Goal: Transaction & Acquisition: Purchase product/service

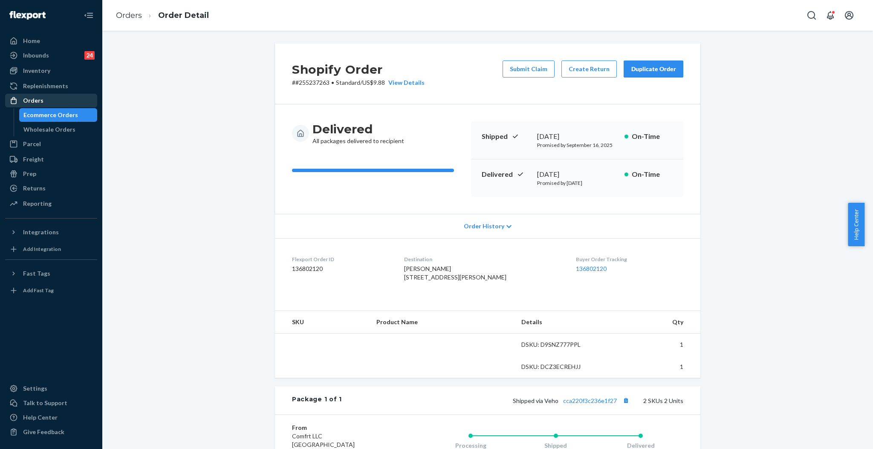
scroll to position [136, 0]
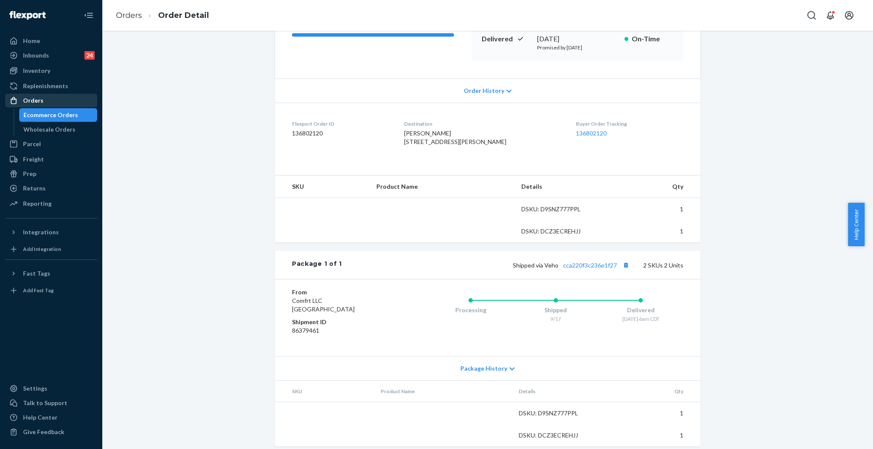
click at [40, 101] on div "Orders" at bounding box center [33, 100] width 20 height 9
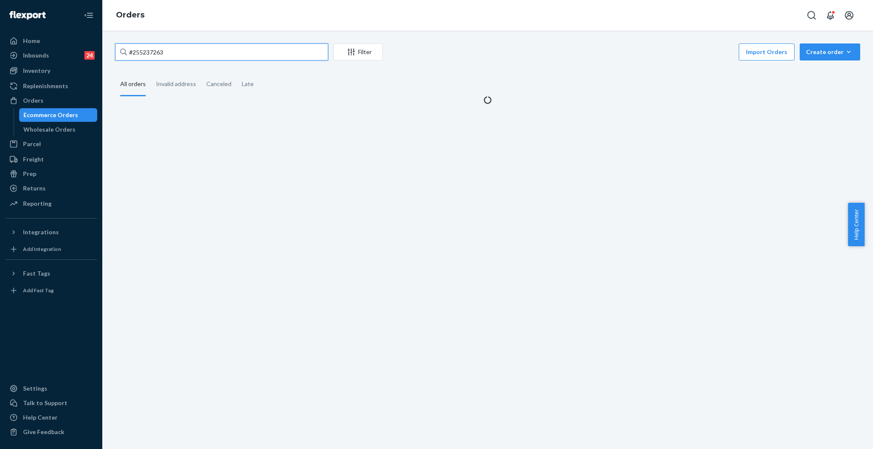
click at [306, 51] on input "#255237263" at bounding box center [221, 51] width 213 height 17
paste input "153495"
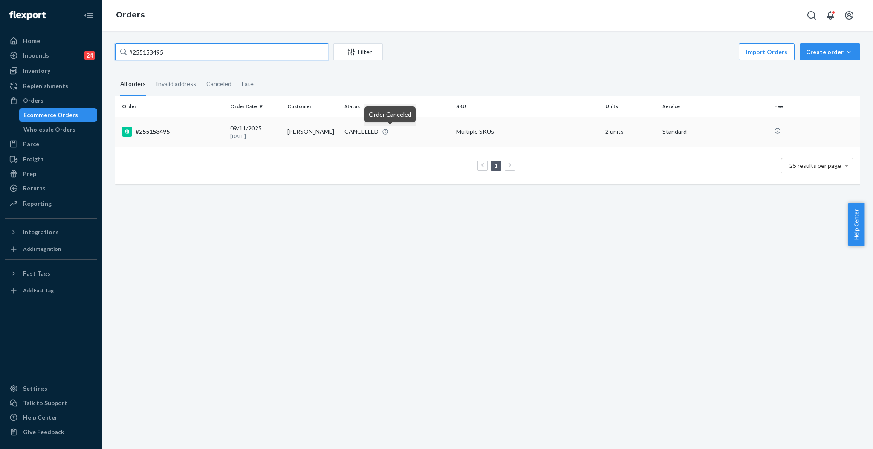
type input "#255153495"
click at [389, 130] on icon at bounding box center [385, 131] width 7 height 7
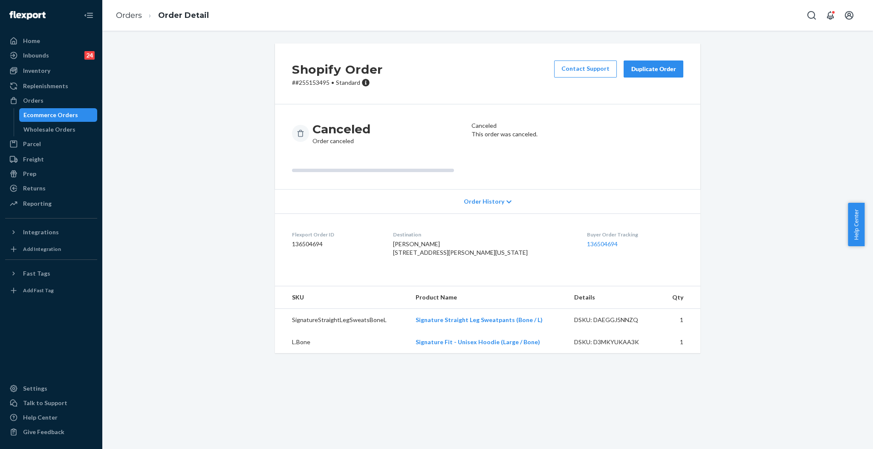
click at [667, 69] on div "Duplicate Order" at bounding box center [653, 69] width 45 height 9
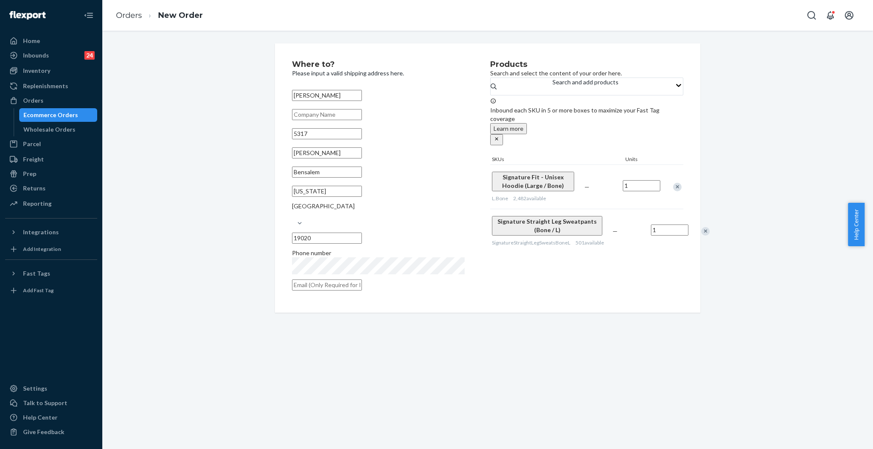
click at [314, 159] on input "[PERSON_NAME]" at bounding box center [327, 153] width 70 height 11
click at [346, 139] on input "5317" at bounding box center [327, 133] width 70 height 11
paste input "[PERSON_NAME]"
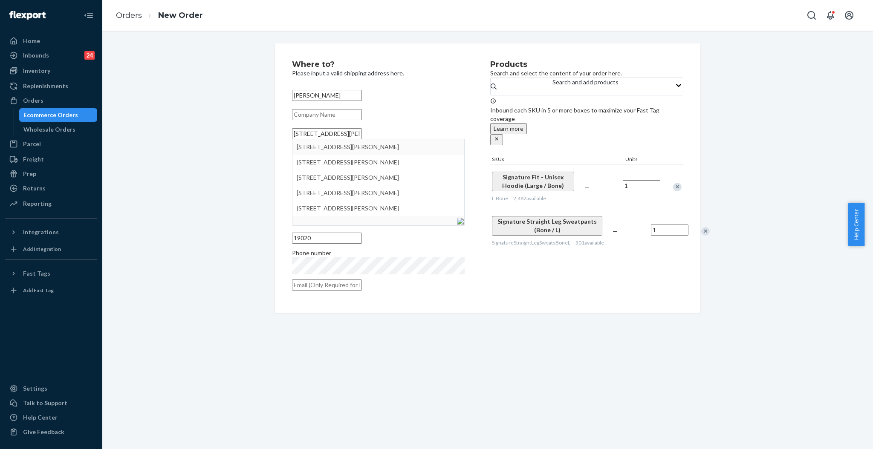
type input "[STREET_ADDRESS][PERSON_NAME]"
type input "[US_STATE]"
type input "[STREET_ADDRESS][PERSON_NAME]"
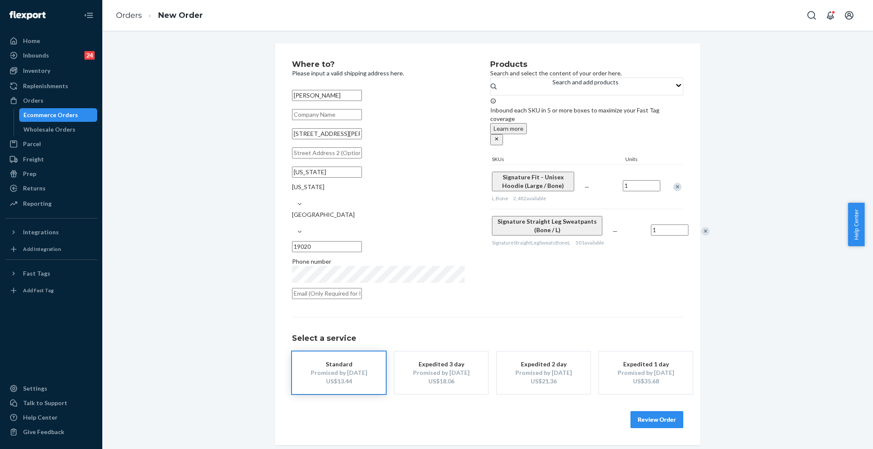
drag, startPoint x: 341, startPoint y: 193, endPoint x: 261, endPoint y: 190, distance: 79.8
click at [261, 190] on div "Where to? Please input a valid shipping address here. [PERSON_NAME] [STREET_ADD…" at bounding box center [488, 244] width 758 height 402
type input "Bensalem"
click at [362, 139] on input "[STREET_ADDRESS][PERSON_NAME]" at bounding box center [327, 133] width 70 height 11
drag, startPoint x: 356, startPoint y: 140, endPoint x: 234, endPoint y: 140, distance: 121.5
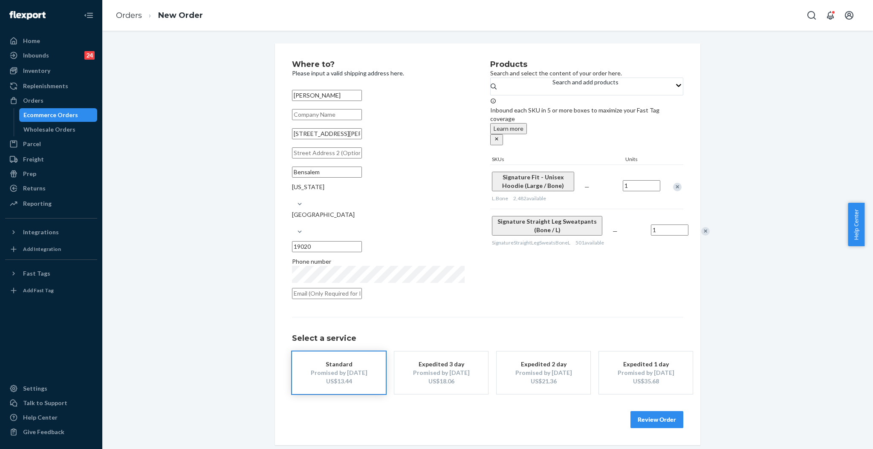
click at [234, 140] on div "Where to? Please input a valid shipping address here. [PERSON_NAME] [STREET_ADD…" at bounding box center [488, 244] width 758 height 402
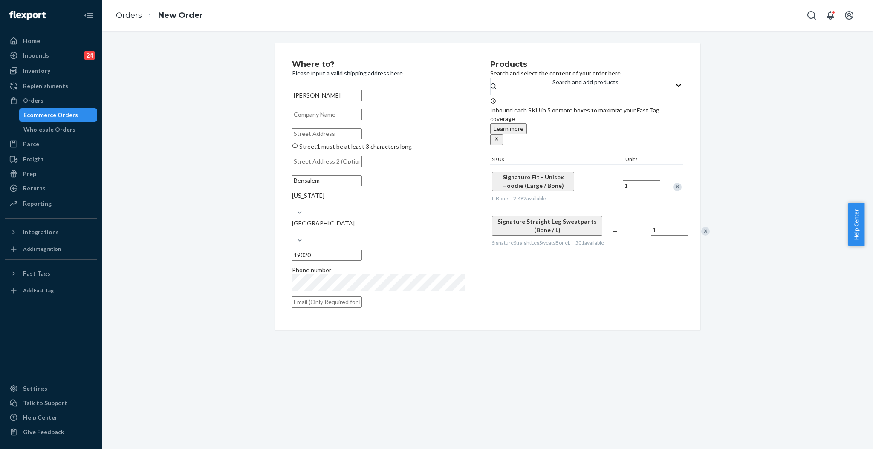
click at [331, 139] on input "Street1 must be at least 3 characters long" at bounding box center [327, 133] width 70 height 11
paste input "[STREET_ADDRESS][PERSON_NAME]"
type input "[STREET_ADDRESS][PERSON_NAME]"
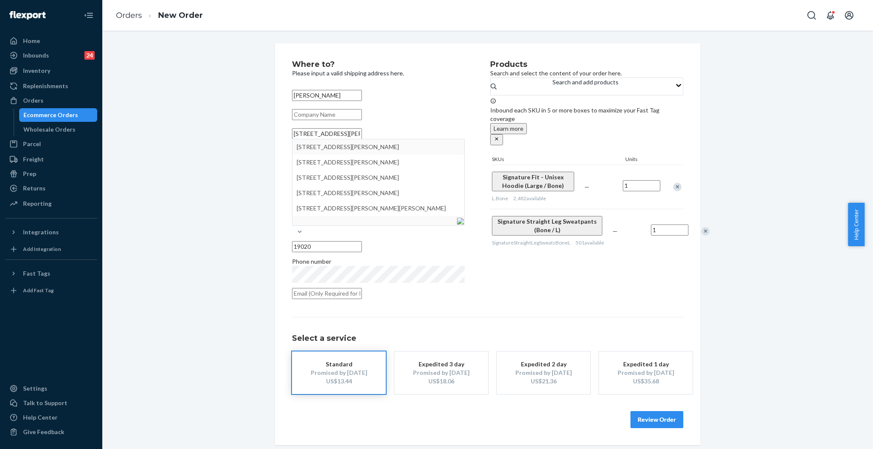
type input "[US_STATE]"
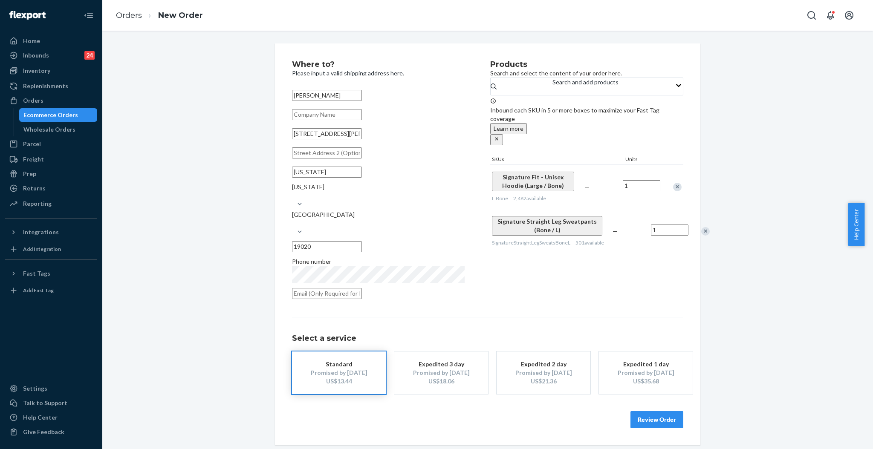
click at [346, 139] on input "[STREET_ADDRESS][PERSON_NAME]" at bounding box center [327, 133] width 70 height 11
drag, startPoint x: 346, startPoint y: 141, endPoint x: 202, endPoint y: 139, distance: 143.7
click at [202, 139] on div "Where to? Please input a valid shipping address here. [PERSON_NAME] [STREET_ADD…" at bounding box center [488, 244] width 758 height 402
paste input "text"
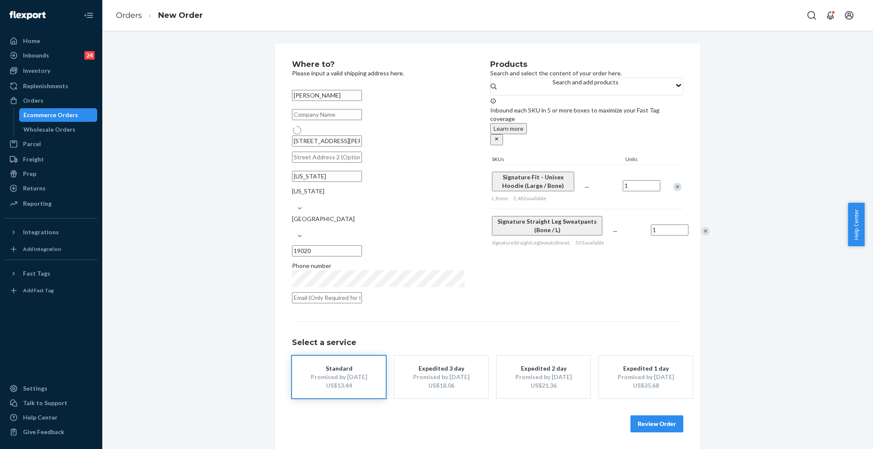
type input "[STREET_ADDRESS][PERSON_NAME]"
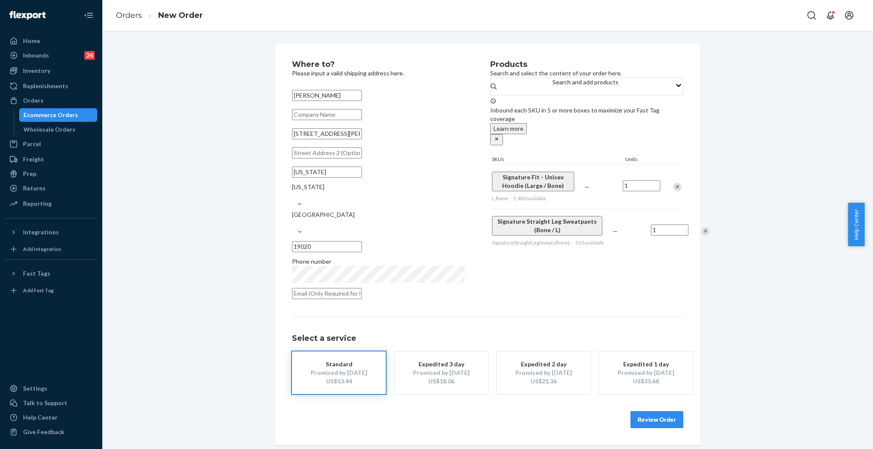
drag, startPoint x: 348, startPoint y: 194, endPoint x: 267, endPoint y: 194, distance: 81.0
click at [269, 194] on div "Where to? Please input a valid shipping address here. [PERSON_NAME] [STREET_ADD…" at bounding box center [488, 244] width 438 height 402
click at [298, 178] on input "bensalem" at bounding box center [327, 172] width 70 height 11
type input "Bensalem"
click at [658, 411] on button "Review Order" at bounding box center [657, 419] width 53 height 17
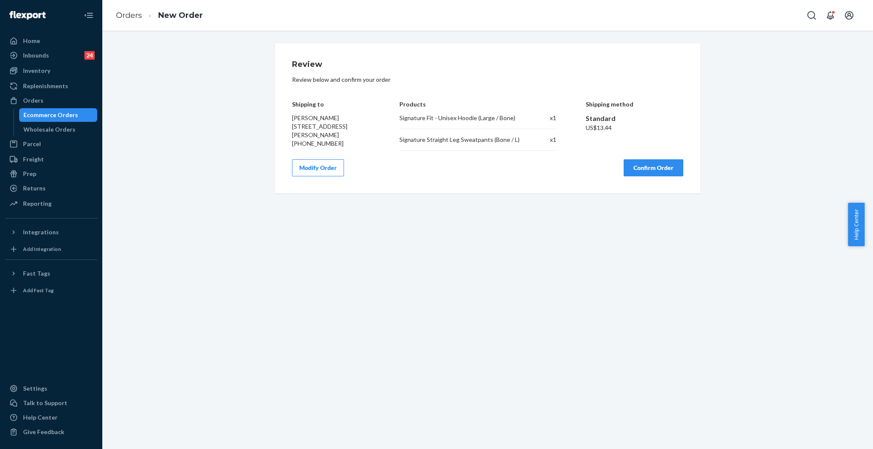
click at [647, 162] on button "Confirm Order" at bounding box center [654, 167] width 60 height 17
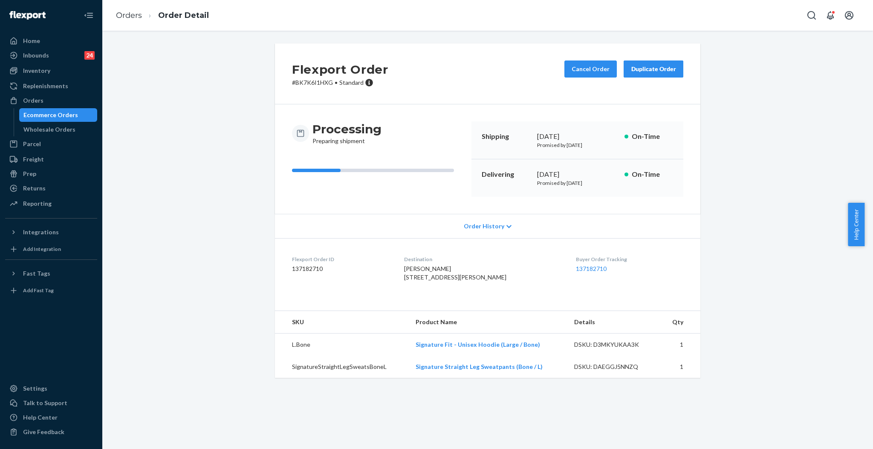
click at [303, 79] on p "# BK7K6I1HXG • Standard" at bounding box center [340, 82] width 96 height 9
drag, startPoint x: 314, startPoint y: 93, endPoint x: 323, endPoint y: 87, distance: 10.7
click at [315, 93] on div "Flexport Order # BK7K6I1HXG • Standard Cancel Order Duplicate Order" at bounding box center [488, 73] width 426 height 61
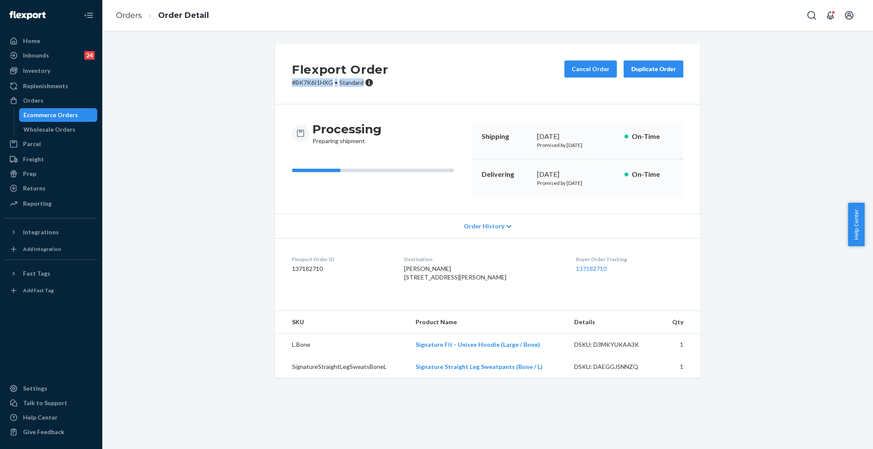
click at [324, 86] on p "# BK7K6I1HXG • Standard" at bounding box center [340, 82] width 96 height 9
drag, startPoint x: 327, startPoint y: 84, endPoint x: 270, endPoint y: 84, distance: 57.1
click at [275, 84] on div "Flexport Order # BK7K6I1HXG • Standard Cancel Order Duplicate Order" at bounding box center [488, 73] width 426 height 61
copy p "# BK7K6I1HXG"
click at [25, 103] on div "Orders" at bounding box center [33, 100] width 20 height 9
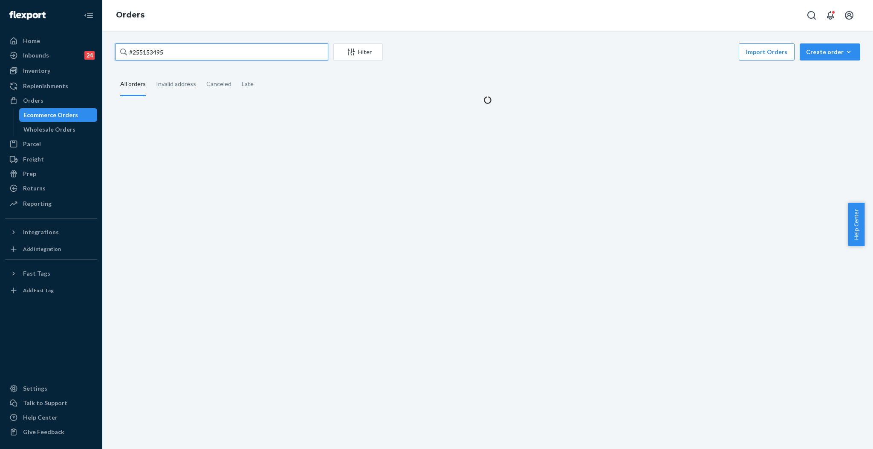
click at [249, 55] on input "#255153495" at bounding box center [221, 51] width 213 height 17
paste input "RJZYLZ12EL"
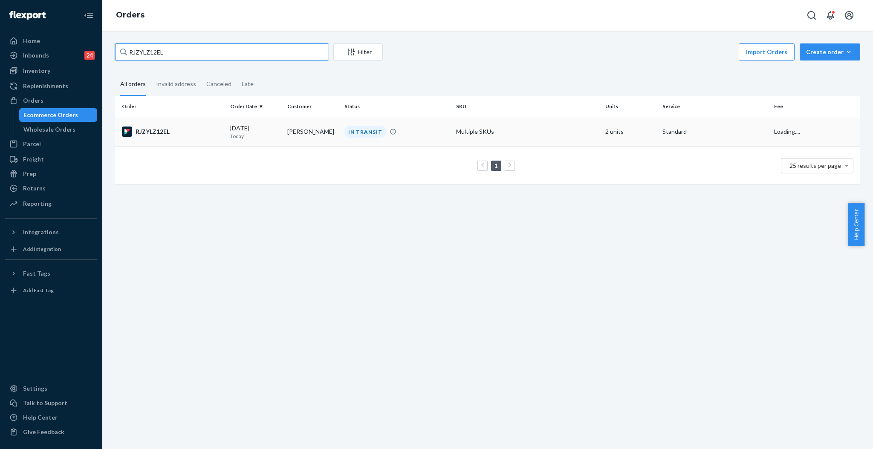
type input "RJZYLZ12EL"
click at [266, 131] on div "[DATE] [DATE]" at bounding box center [255, 132] width 50 height 16
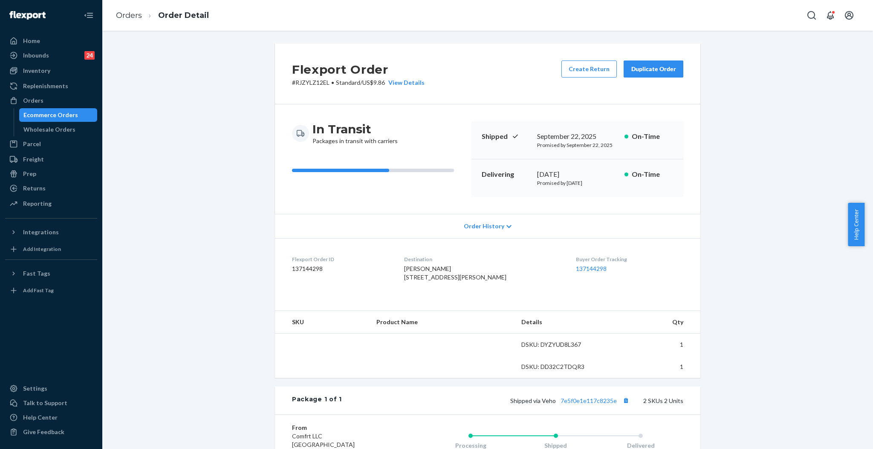
click at [297, 82] on p "# RJZYLZ12EL • Standard / US$9.86 View Details" at bounding box center [358, 82] width 133 height 9
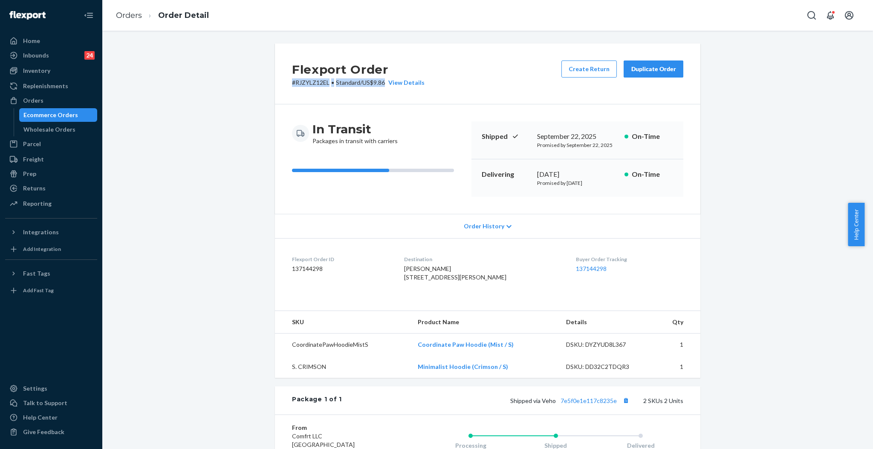
click at [297, 82] on p "# RJZYLZ12EL • Standard / US$9.86 View Details" at bounding box center [358, 82] width 133 height 9
click at [311, 83] on p "# RJZYLZ12EL • Standard / US$9.86 View Details" at bounding box center [358, 82] width 133 height 9
click at [331, 86] on p "# RJZYLZ12EL • Standard / US$9.86 View Details" at bounding box center [358, 82] width 133 height 9
click at [323, 82] on p "# RJZYLZ12EL • Standard / US$9.86 View Details" at bounding box center [358, 82] width 133 height 9
drag, startPoint x: 325, startPoint y: 82, endPoint x: 283, endPoint y: 89, distance: 42.3
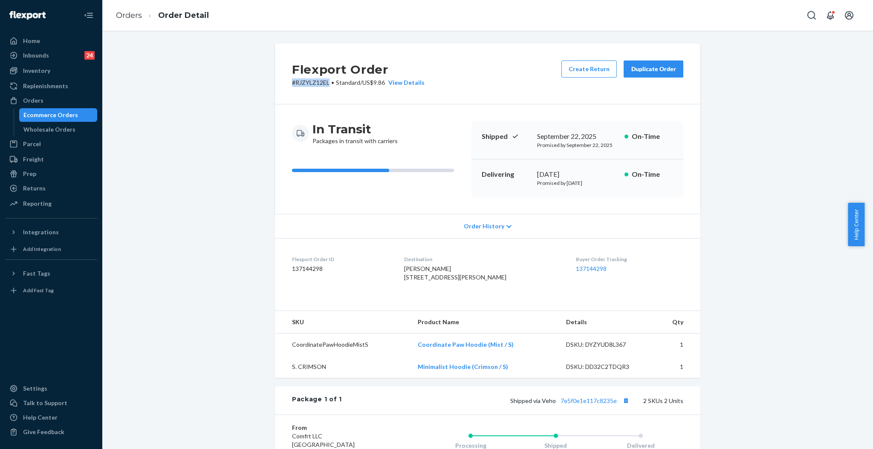
click at [283, 89] on div "Flexport Order # RJZYLZ12EL • Standard / US$9.86 View Details Create Return Dup…" at bounding box center [488, 73] width 426 height 61
copy p "# RJZYLZ12EL"
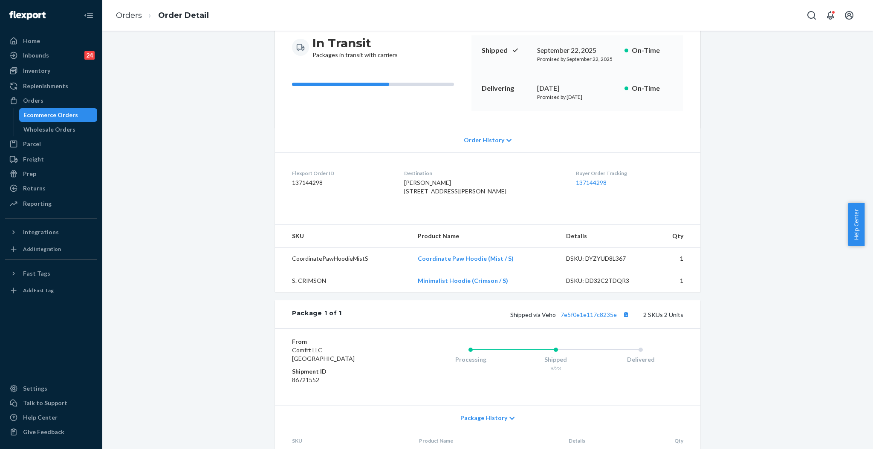
scroll to position [160, 0]
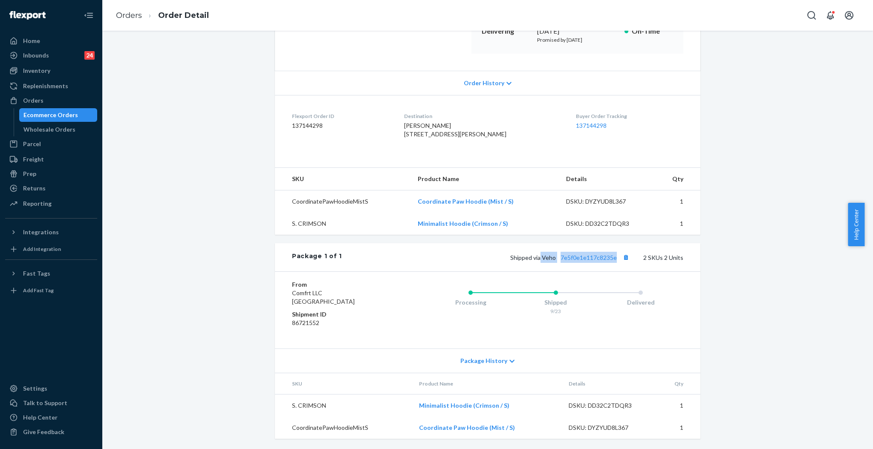
drag, startPoint x: 539, startPoint y: 261, endPoint x: 614, endPoint y: 260, distance: 74.6
click at [614, 260] on span "Shipped via Veho 7e5f0e1e117c8235e" at bounding box center [570, 257] width 121 height 7
copy span "Veho 7e5f0e1e117c8235e"
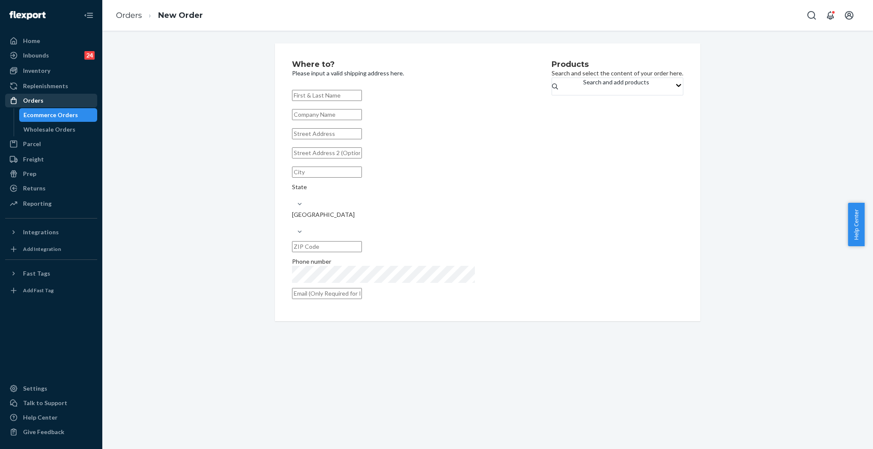
click at [31, 96] on div "Orders" at bounding box center [33, 100] width 20 height 9
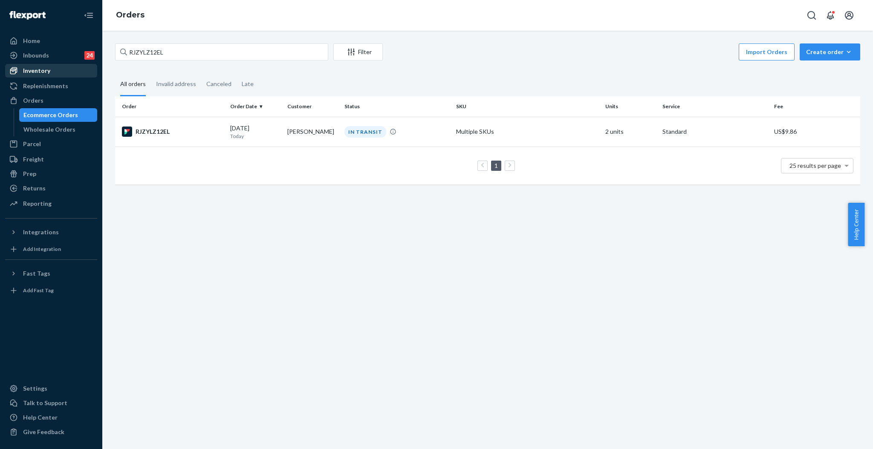
click at [28, 75] on div "Inventory" at bounding box center [36, 71] width 27 height 9
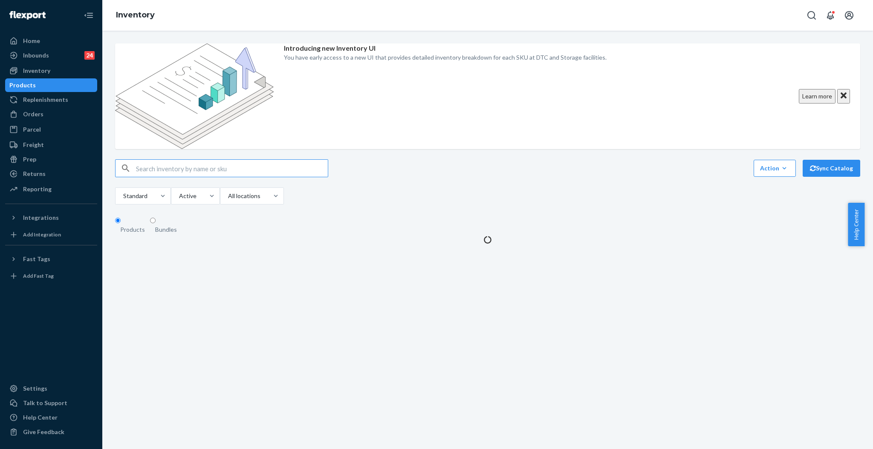
click at [231, 160] on input "text" at bounding box center [232, 168] width 192 height 17
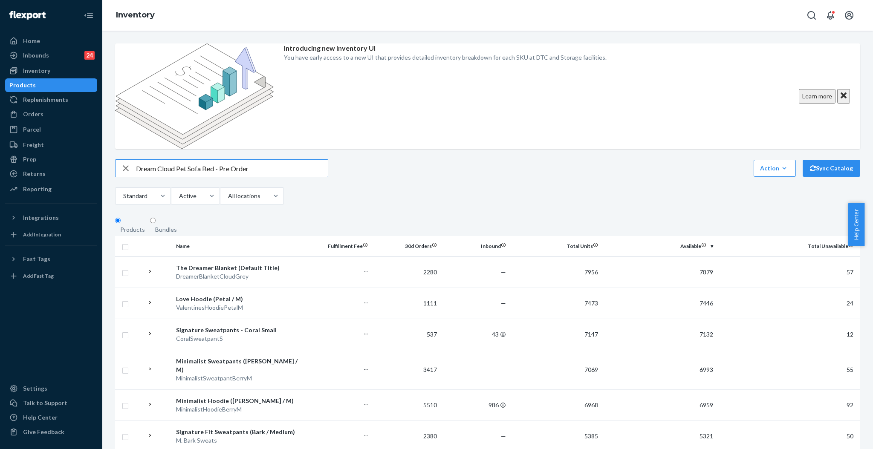
drag, startPoint x: 215, startPoint y: 124, endPoint x: 277, endPoint y: 129, distance: 61.6
click at [277, 160] on input "Dream Cloud Pet Sofa Bed - Pre Order" at bounding box center [232, 168] width 192 height 17
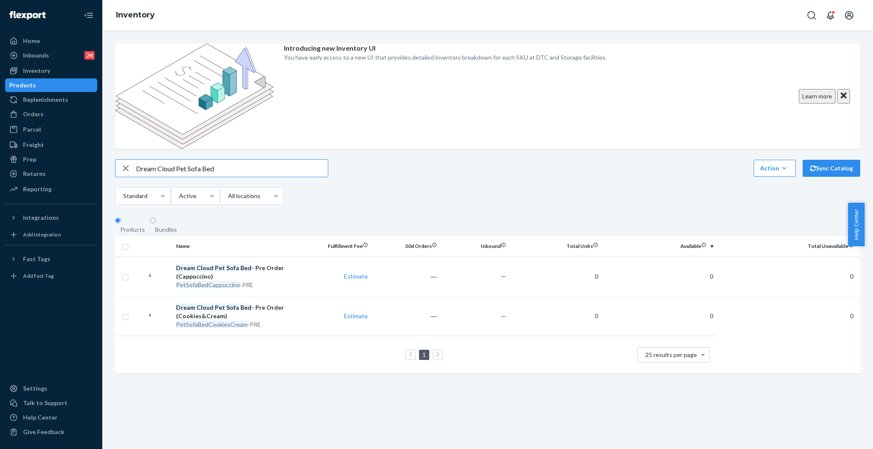
drag, startPoint x: 231, startPoint y: 120, endPoint x: 110, endPoint y: 122, distance: 120.7
click at [112, 122] on div "Introducing new Inventory UI You have early access to a new UI that provides de…" at bounding box center [488, 212] width 758 height 339
paste input "Minimalist Zip Hoodie Strawberry Swirl / L"
type input "Minimalist Zip Hoodie Strawberry Swirl / L"
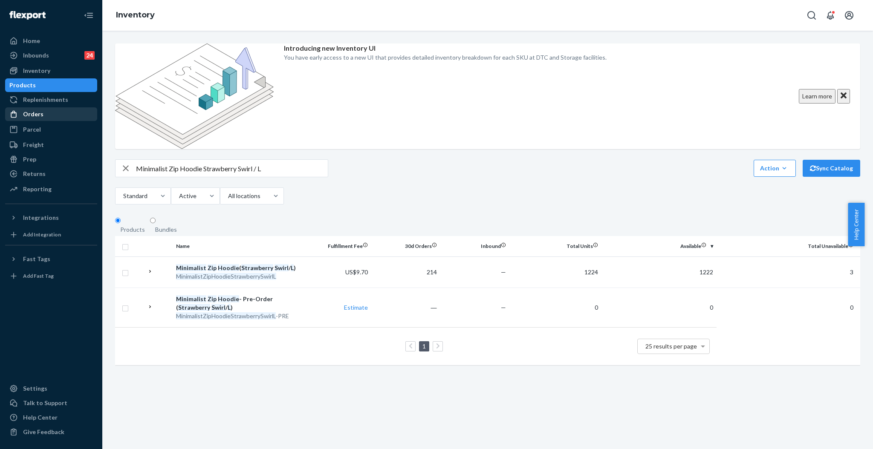
click at [28, 115] on div "Orders" at bounding box center [33, 114] width 20 height 9
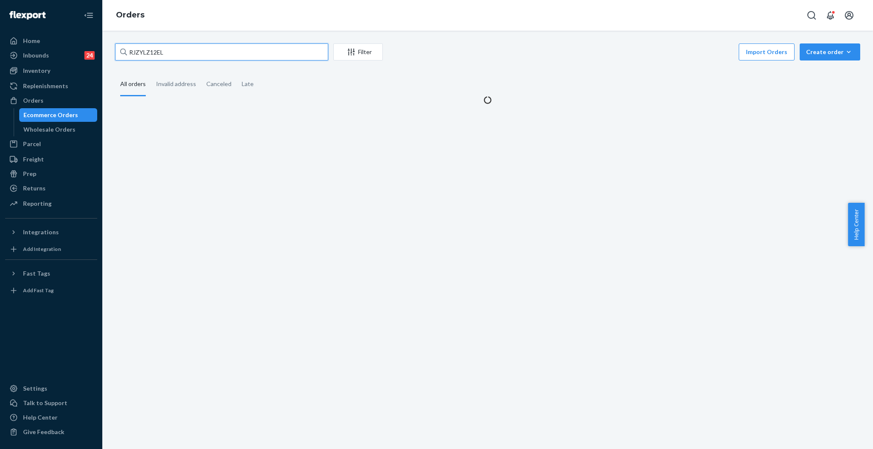
click at [186, 51] on input "RJZYLZ12EL" at bounding box center [221, 51] width 213 height 17
paste input "#255179189"
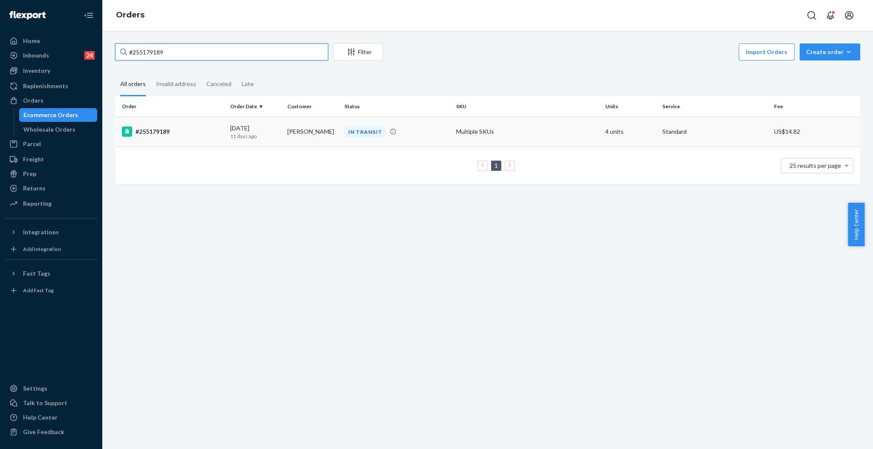
type input "#255179189"
click at [325, 127] on td "[PERSON_NAME]" at bounding box center [312, 132] width 57 height 30
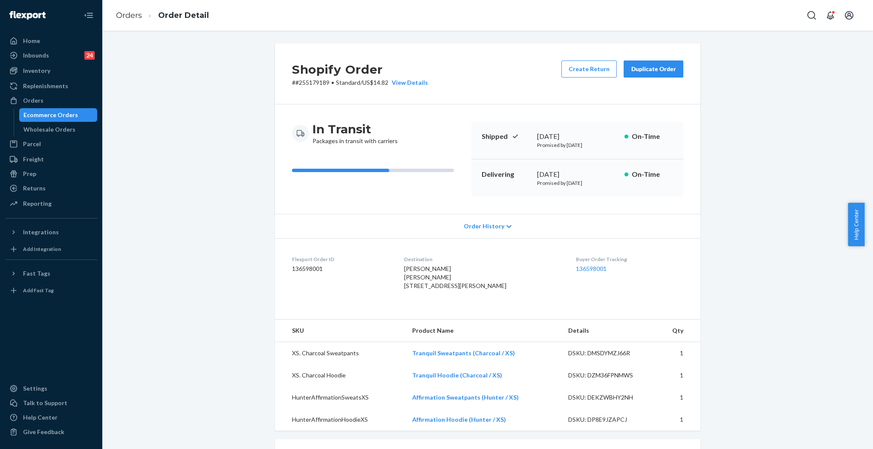
click at [643, 68] on div "Duplicate Order" at bounding box center [653, 69] width 45 height 9
click at [666, 72] on div "Duplicate Order" at bounding box center [653, 69] width 45 height 9
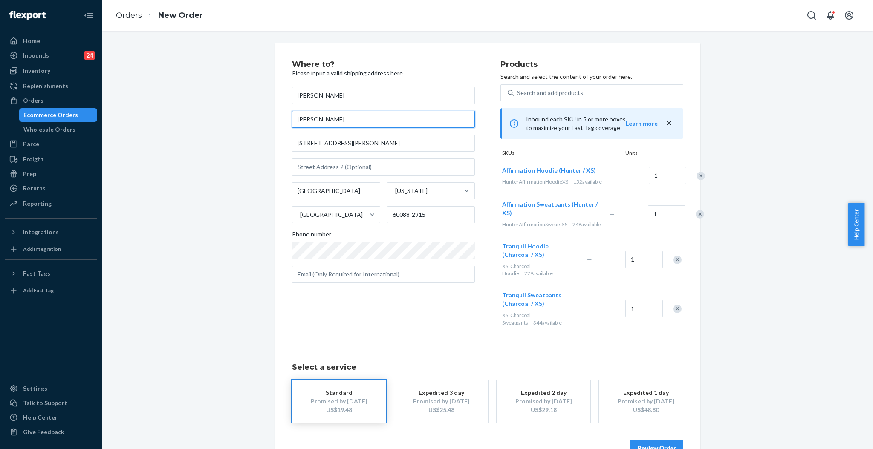
drag, startPoint x: 342, startPoint y: 114, endPoint x: 273, endPoint y: 121, distance: 69.4
click at [275, 121] on div "Where to? Please input a valid shipping address here. Nadia Gonzalez Nadia Gonz…" at bounding box center [488, 258] width 426 height 431
drag, startPoint x: 353, startPoint y: 143, endPoint x: 255, endPoint y: 143, distance: 98.1
click at [255, 143] on div "Where to? Please input a valid shipping address here. Nadia Gonzalez 2414 Macdo…" at bounding box center [488, 258] width 758 height 431
paste input "1301 blue heron way"
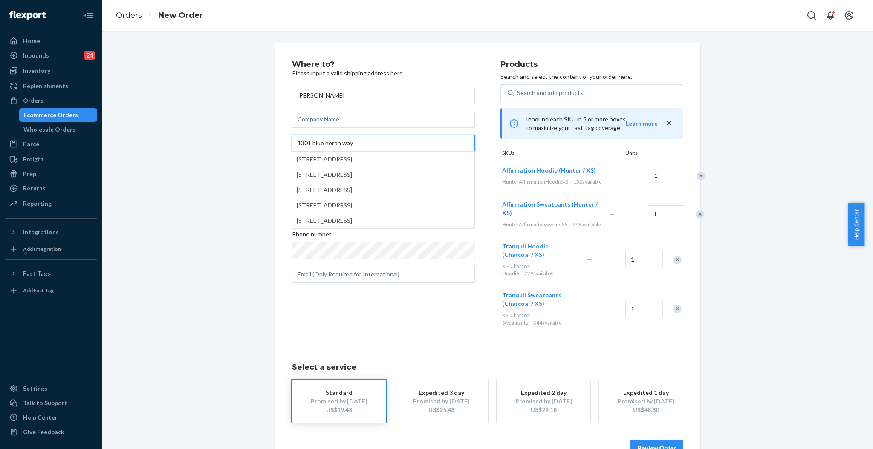
type input "1301 blue heron way"
click at [257, 147] on div "Where to? Please input a valid shipping address here. Nadia Gonzalez 1301 blue …" at bounding box center [488, 258] width 758 height 431
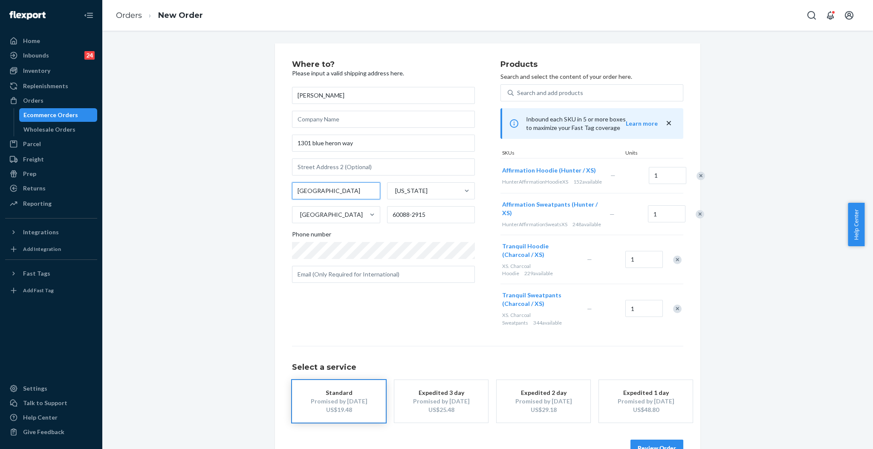
drag, startPoint x: 351, startPoint y: 191, endPoint x: 246, endPoint y: 191, distance: 105.3
click at [246, 191] on div "Where to? Please input a valid shipping address here. Nadia Gonzalez 1301 blue …" at bounding box center [488, 258] width 758 height 431
type input "ballston spa"
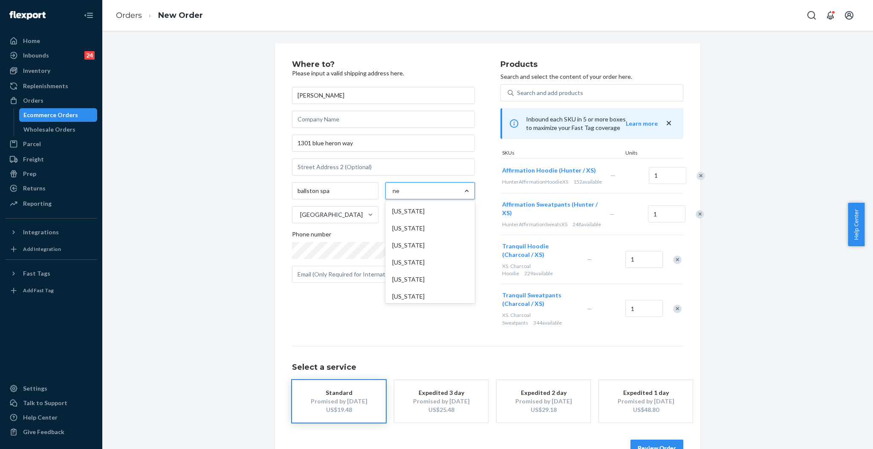
type input "new"
click at [426, 258] on div "New York" at bounding box center [430, 262] width 86 height 17
click at [405, 195] on input "new" at bounding box center [399, 191] width 12 height 9
drag, startPoint x: 402, startPoint y: 218, endPoint x: 352, endPoint y: 218, distance: 50.7
click at [352, 218] on div "ballston spa New York United States 60088-2915" at bounding box center [383, 202] width 183 height 41
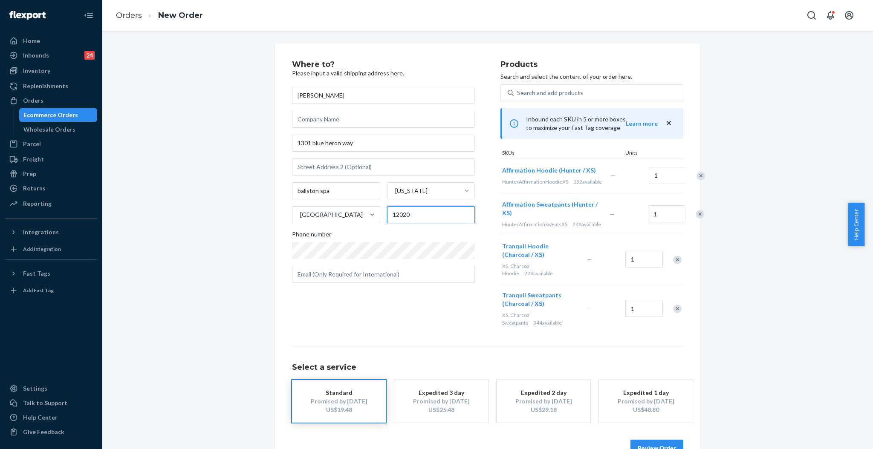
type input "12020"
click at [386, 299] on div "Where to? Please input a valid shipping address here. Nadia Gonzalez 1301 blue …" at bounding box center [396, 197] width 208 height 273
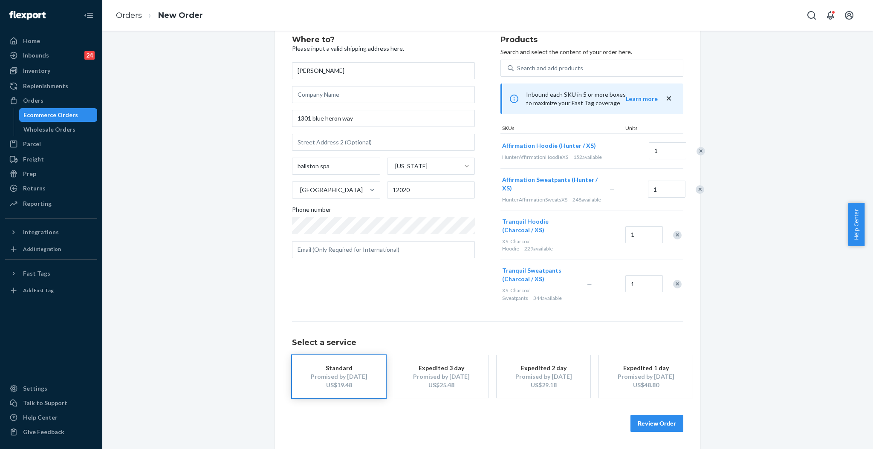
click at [667, 423] on button "Review Order" at bounding box center [657, 423] width 53 height 17
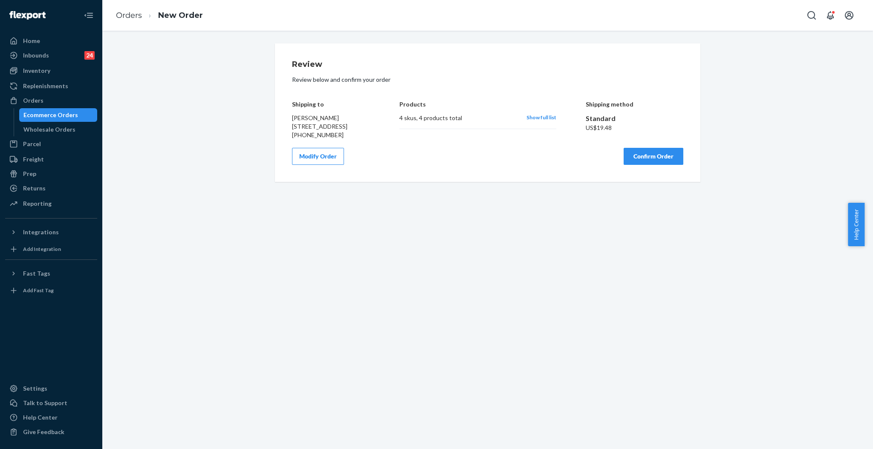
scroll to position [0, 0]
drag, startPoint x: 288, startPoint y: 127, endPoint x: 369, endPoint y: 135, distance: 81.0
click at [369, 135] on div "Shipping to Nadia Gonzalez 1301 blue heron way ballston spa, NY 12020 +1 (518) …" at bounding box center [487, 113] width 391 height 51
copy span "1301 blue heron way ballston spa, NY 12020"
click at [657, 164] on button "Confirm Order" at bounding box center [654, 156] width 60 height 17
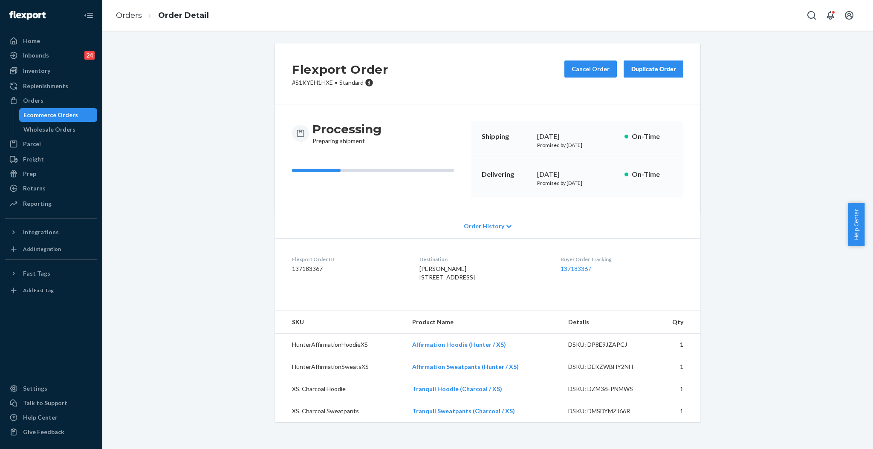
click at [305, 81] on p "# S1KYEH1HXE • Standard" at bounding box center [340, 82] width 96 height 9
drag, startPoint x: 290, startPoint y: 81, endPoint x: 328, endPoint y: 83, distance: 37.5
click at [328, 83] on p "# S1KYEH1HXE • Standard" at bounding box center [340, 82] width 96 height 9
copy p "# S1KYEH1HXE"
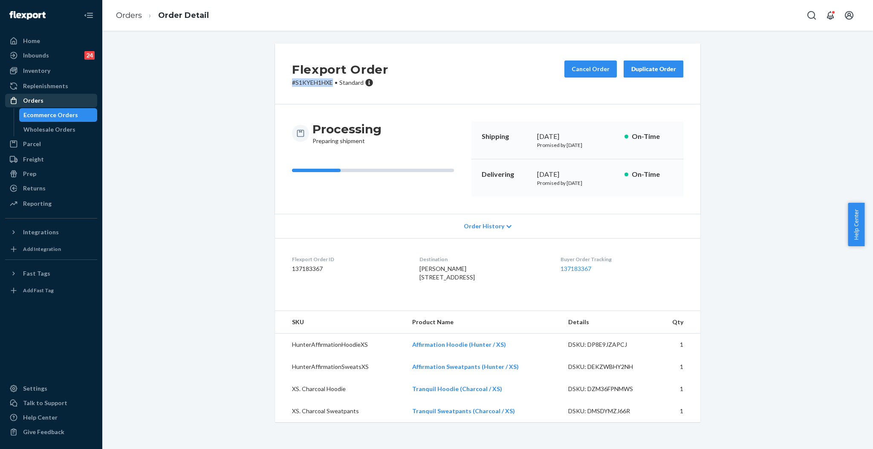
click at [43, 101] on div "Orders" at bounding box center [51, 101] width 90 height 12
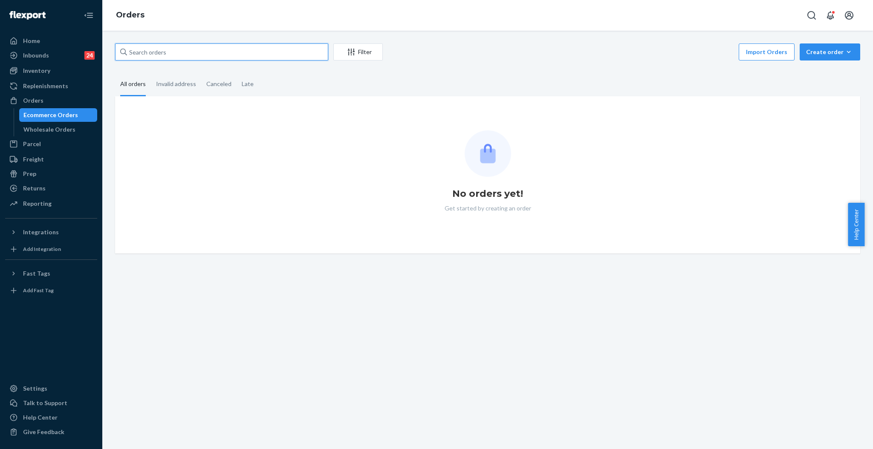
click at [203, 54] on input "text" at bounding box center [221, 51] width 213 height 17
paste input "#253926634"
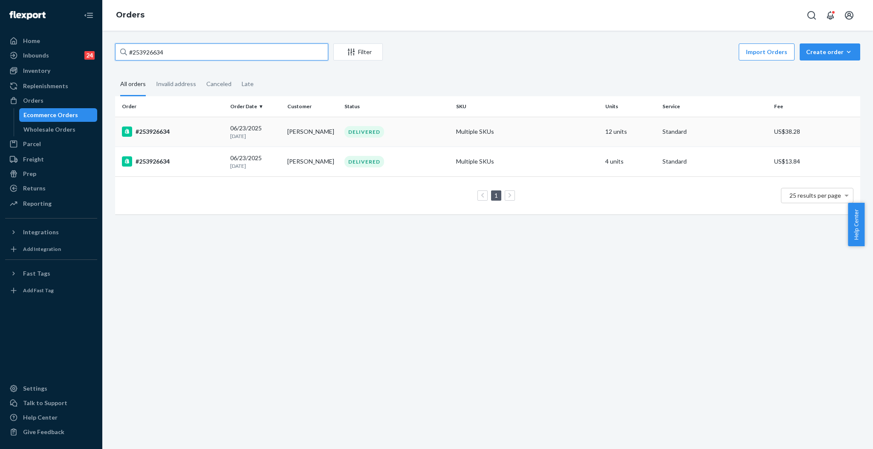
type input "#253926634"
click at [439, 133] on div "DELIVERED" at bounding box center [397, 132] width 108 height 12
